Goal: Task Accomplishment & Management: Use online tool/utility

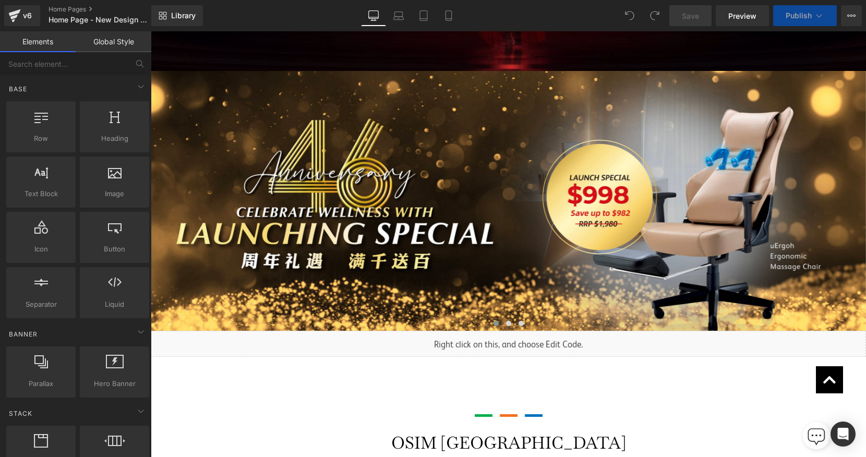
scroll to position [6651, 715]
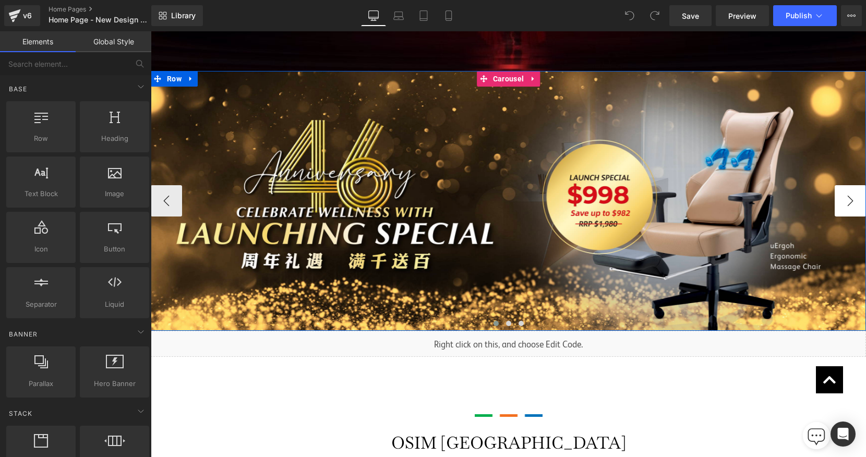
click at [844, 196] on button "›" at bounding box center [849, 200] width 31 height 31
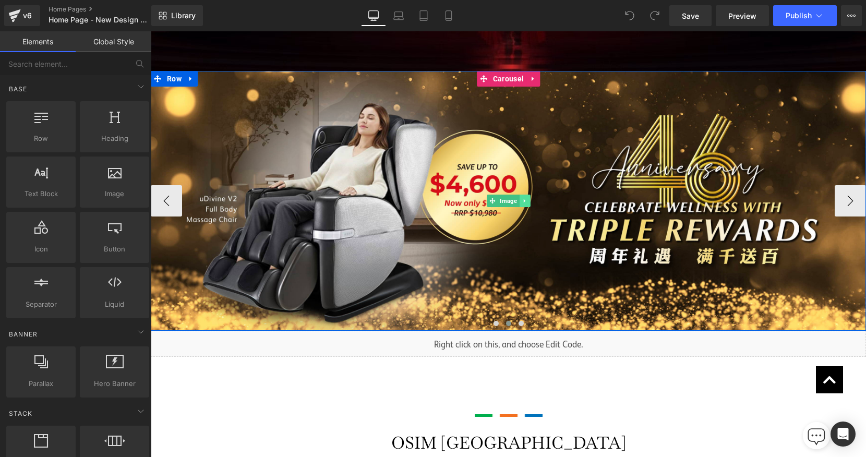
click at [526, 203] on icon at bounding box center [525, 201] width 6 height 6
click at [507, 80] on span "Carousel" at bounding box center [508, 79] width 36 height 16
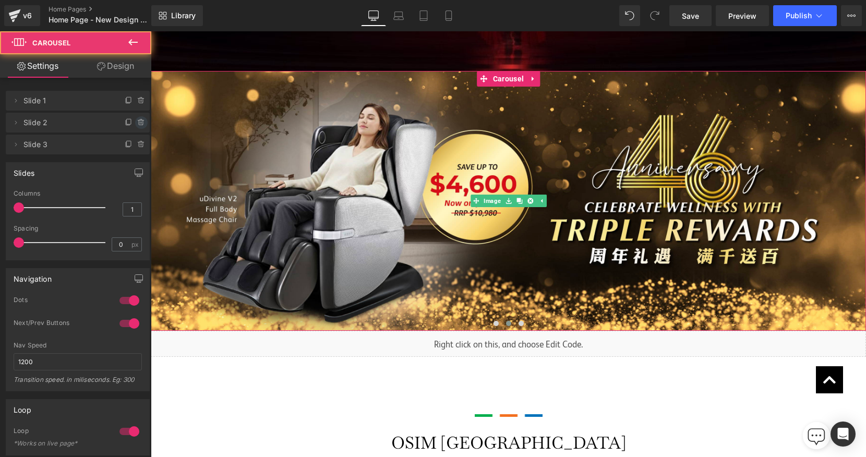
click at [137, 121] on icon at bounding box center [141, 122] width 8 height 8
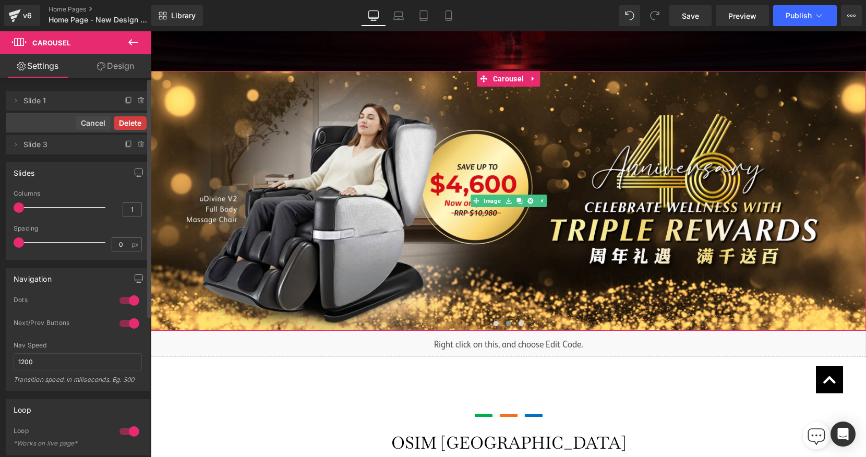
click at [135, 127] on button "Delete" at bounding box center [130, 123] width 33 height 14
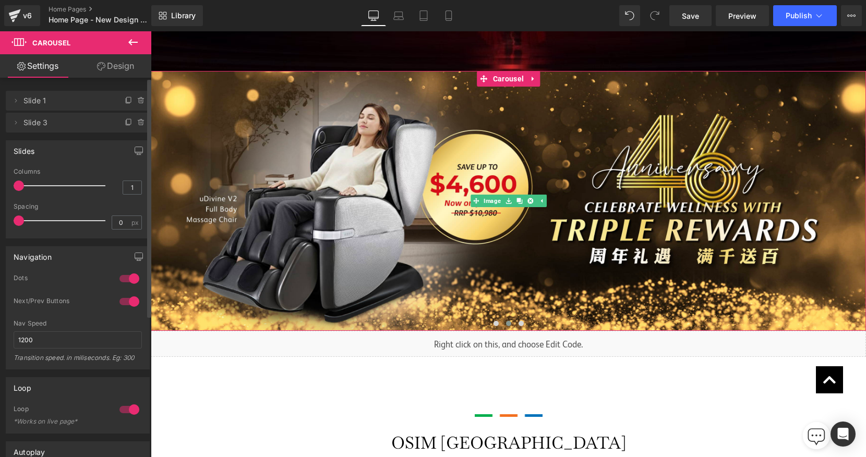
scroll to position [5, 5]
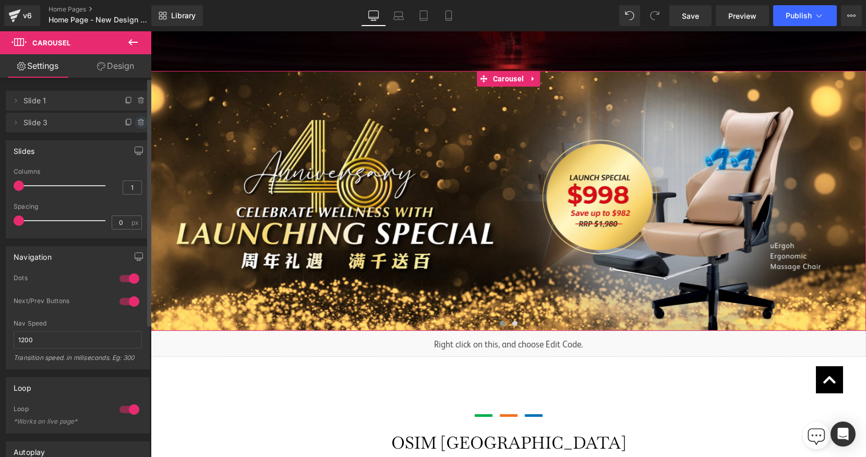
click at [135, 127] on span at bounding box center [141, 122] width 13 height 13
click at [135, 125] on button "Delete" at bounding box center [130, 123] width 33 height 14
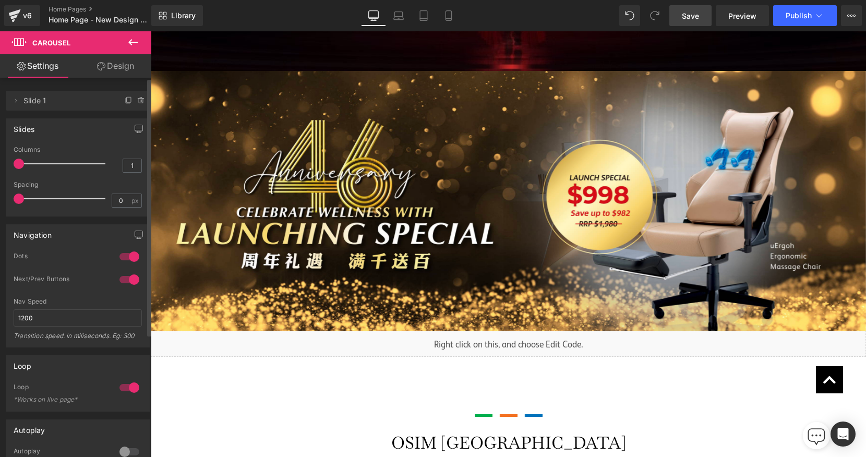
click at [698, 17] on span "Save" at bounding box center [690, 15] width 17 height 11
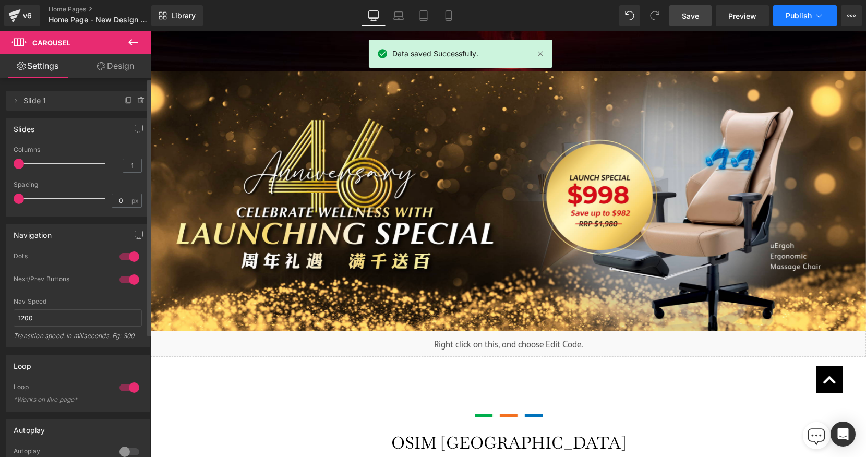
click at [791, 17] on span "Publish" at bounding box center [798, 15] width 26 height 8
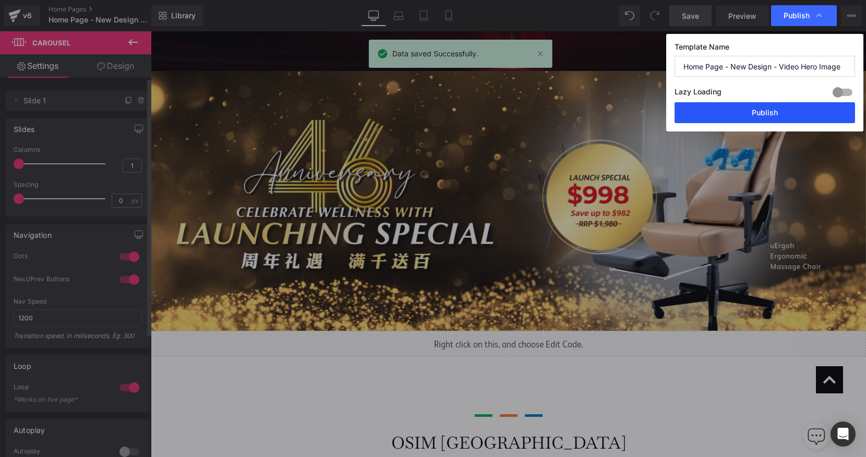
click at [769, 111] on button "Publish" at bounding box center [764, 112] width 180 height 21
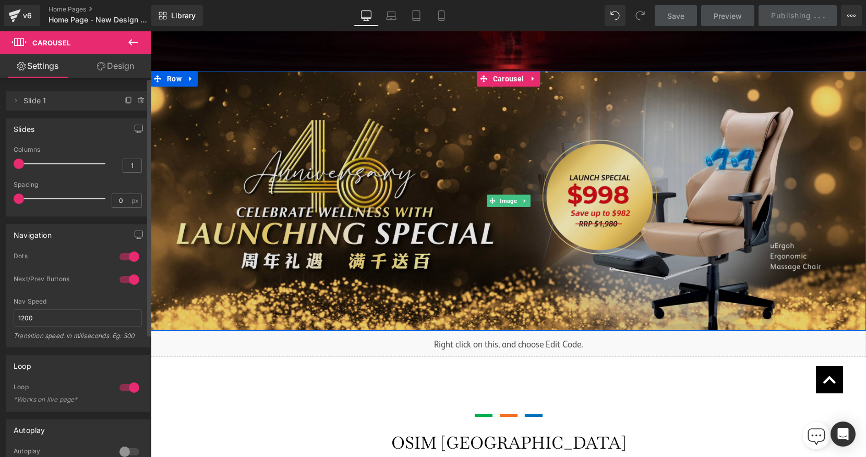
click at [572, 208] on img at bounding box center [508, 201] width 715 height 260
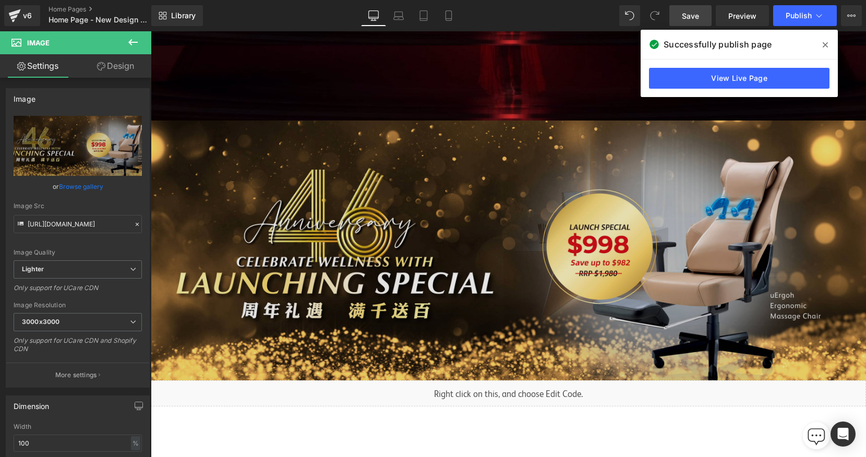
scroll to position [323, 0]
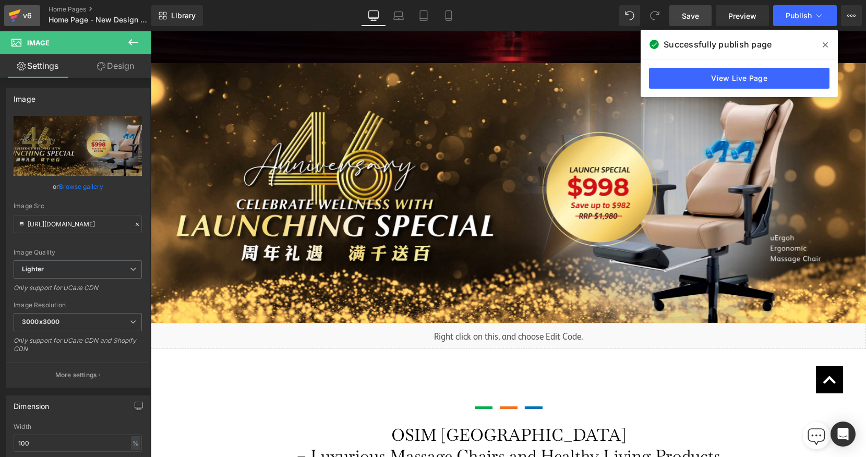
click at [14, 17] on icon at bounding box center [13, 17] width 7 height 5
